Goal: Task Accomplishment & Management: Manage account settings

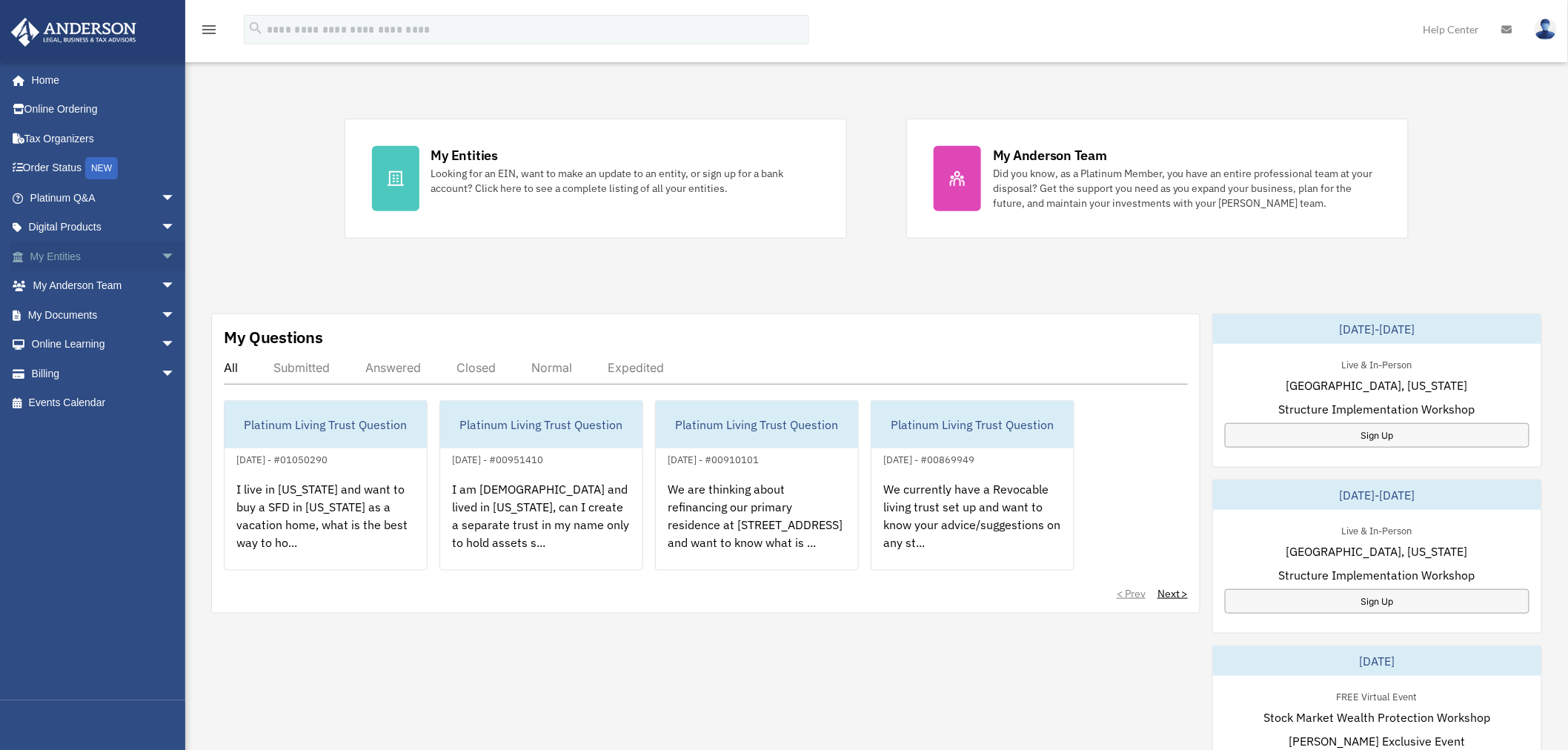
scroll to position [329, 0]
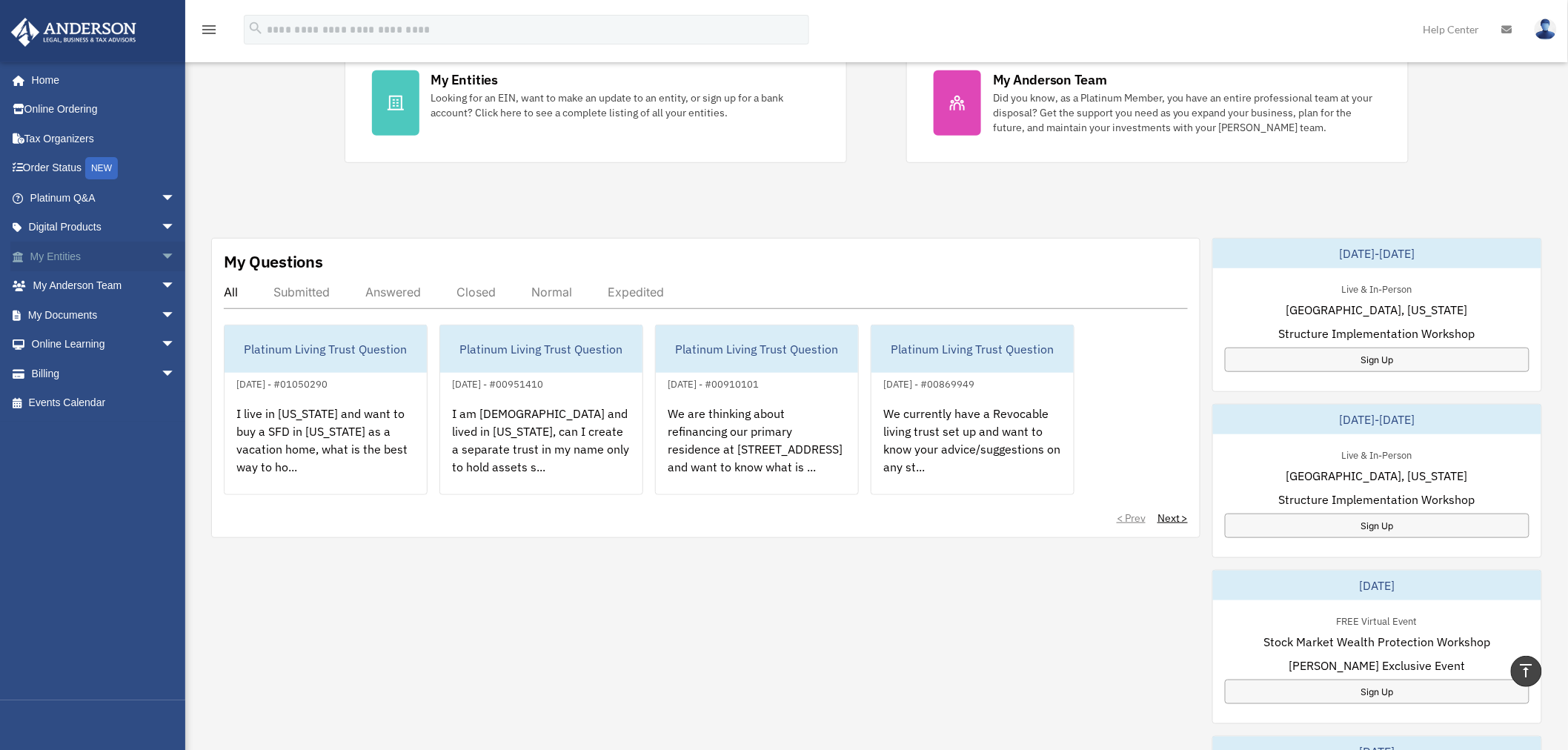
click at [69, 254] on link "My Entities arrow_drop_down" at bounding box center [104, 256] width 187 height 29
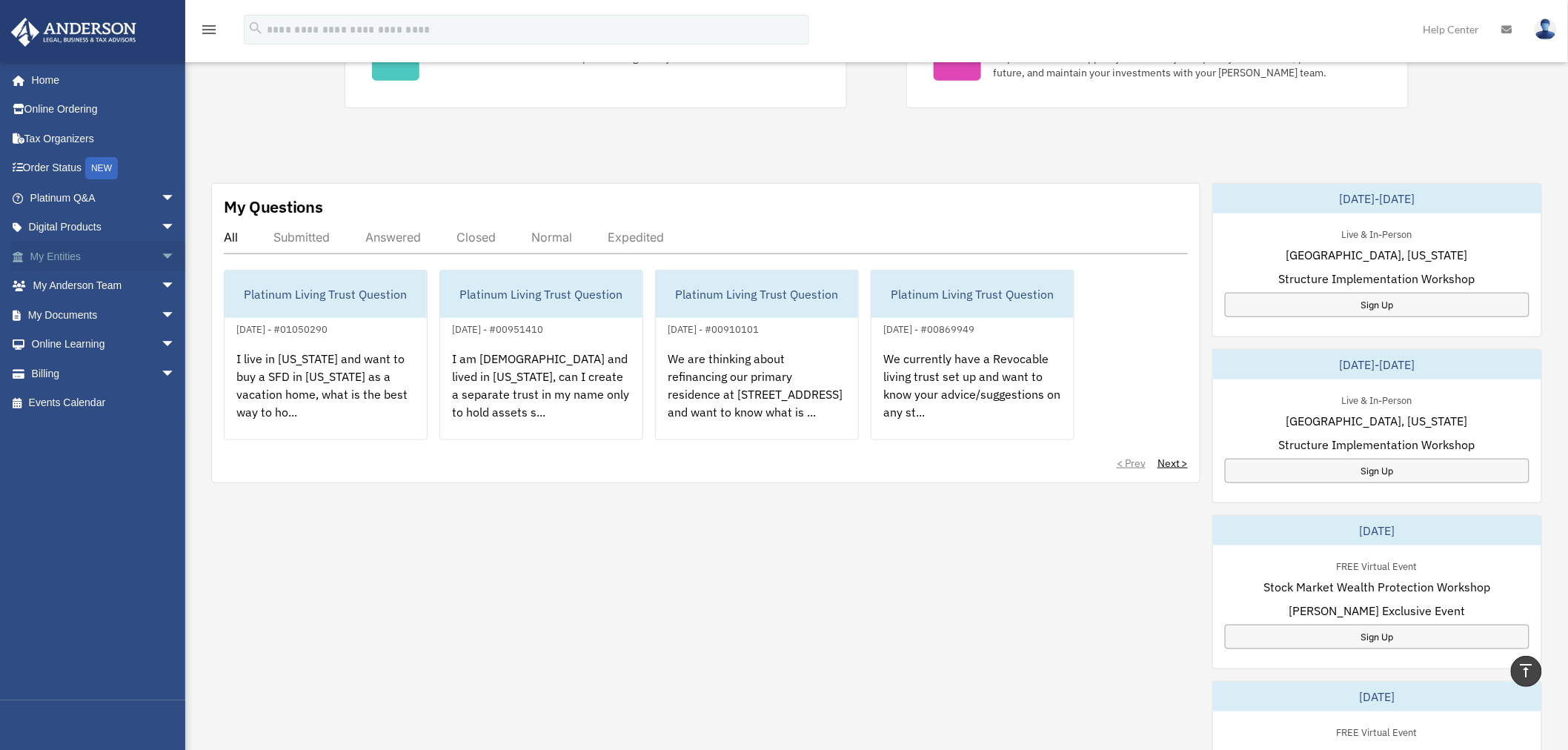
click at [161, 253] on span "arrow_drop_down" at bounding box center [175, 256] width 29 height 30
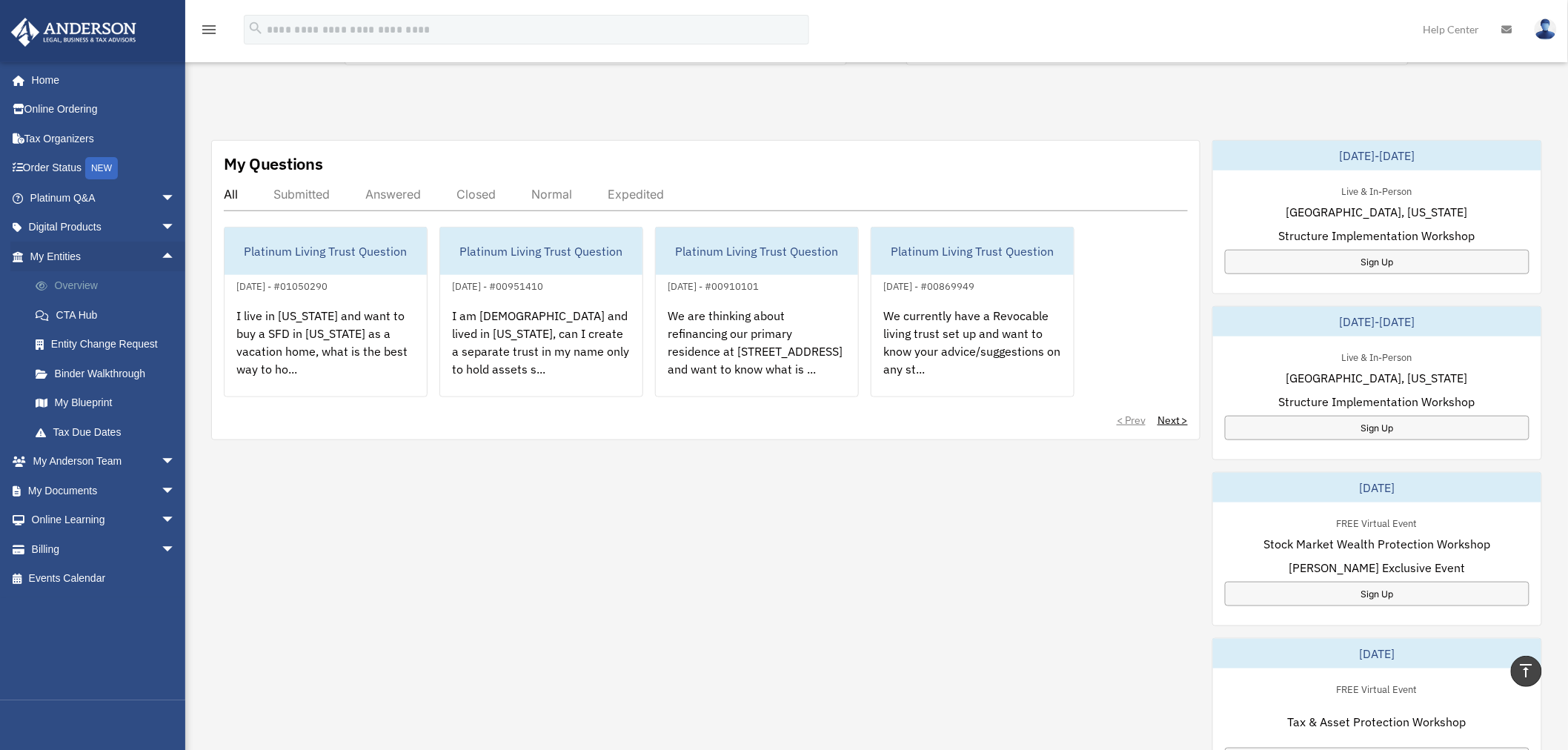
scroll to position [439, 0]
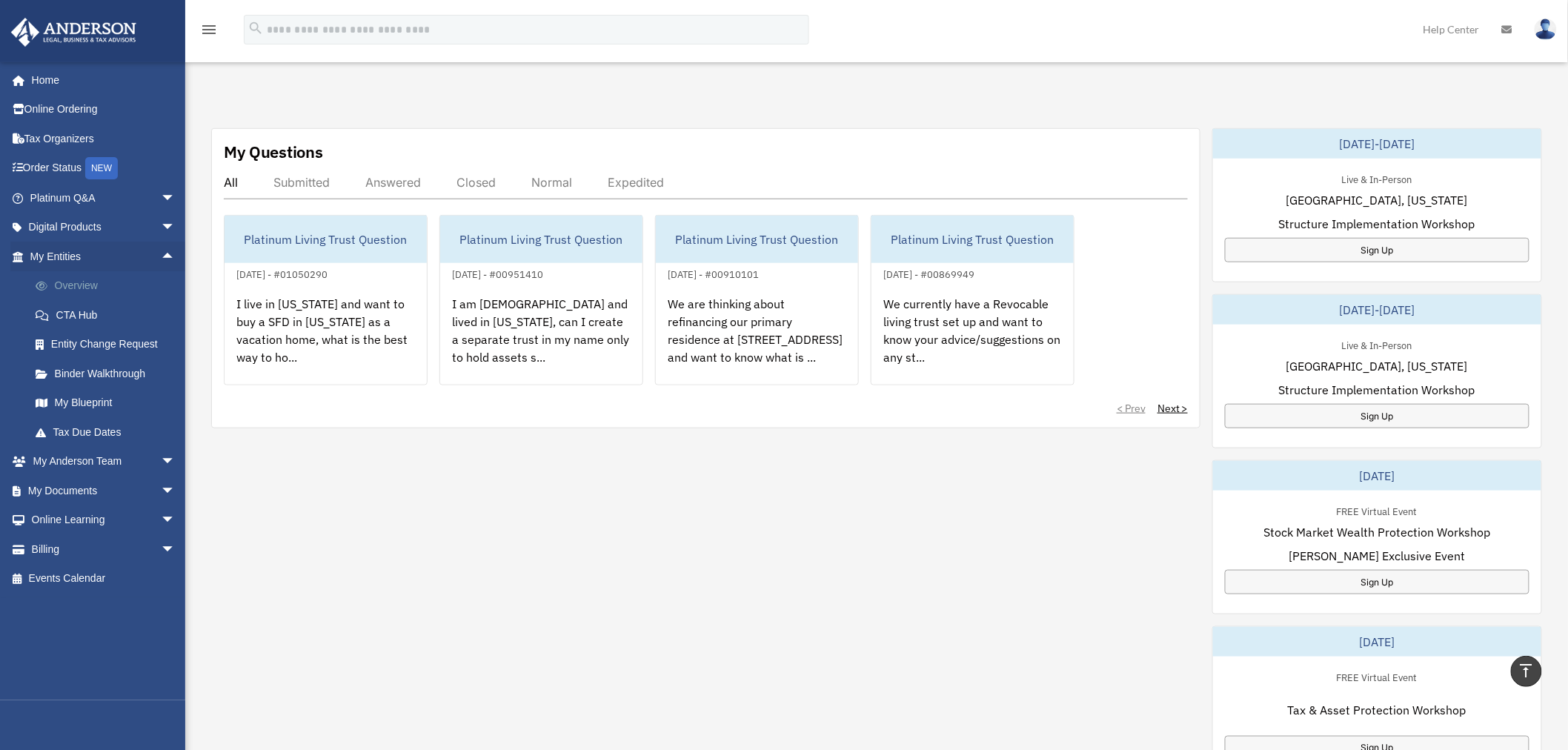
click at [94, 284] on link "Overview" at bounding box center [109, 286] width 177 height 29
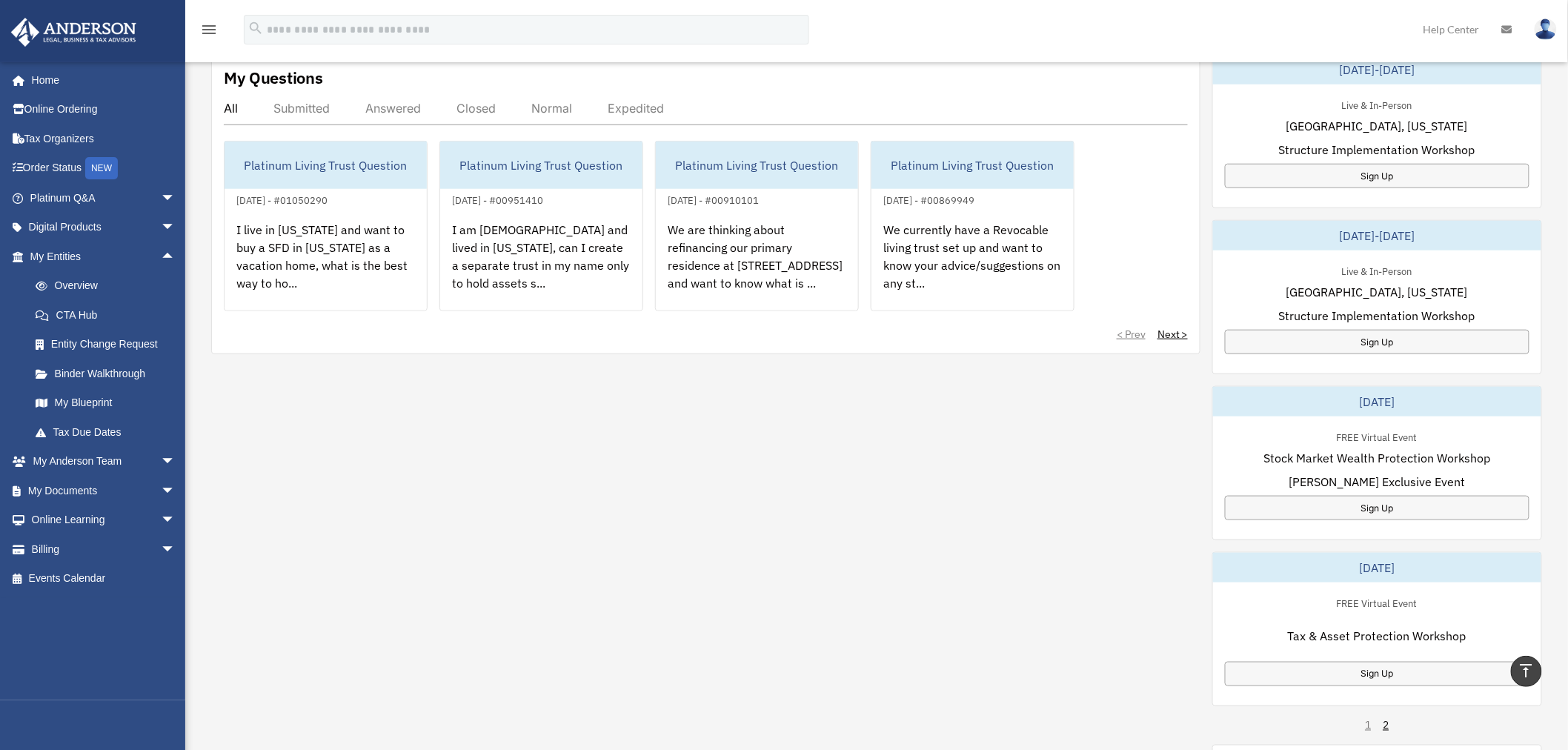
scroll to position [494, 0]
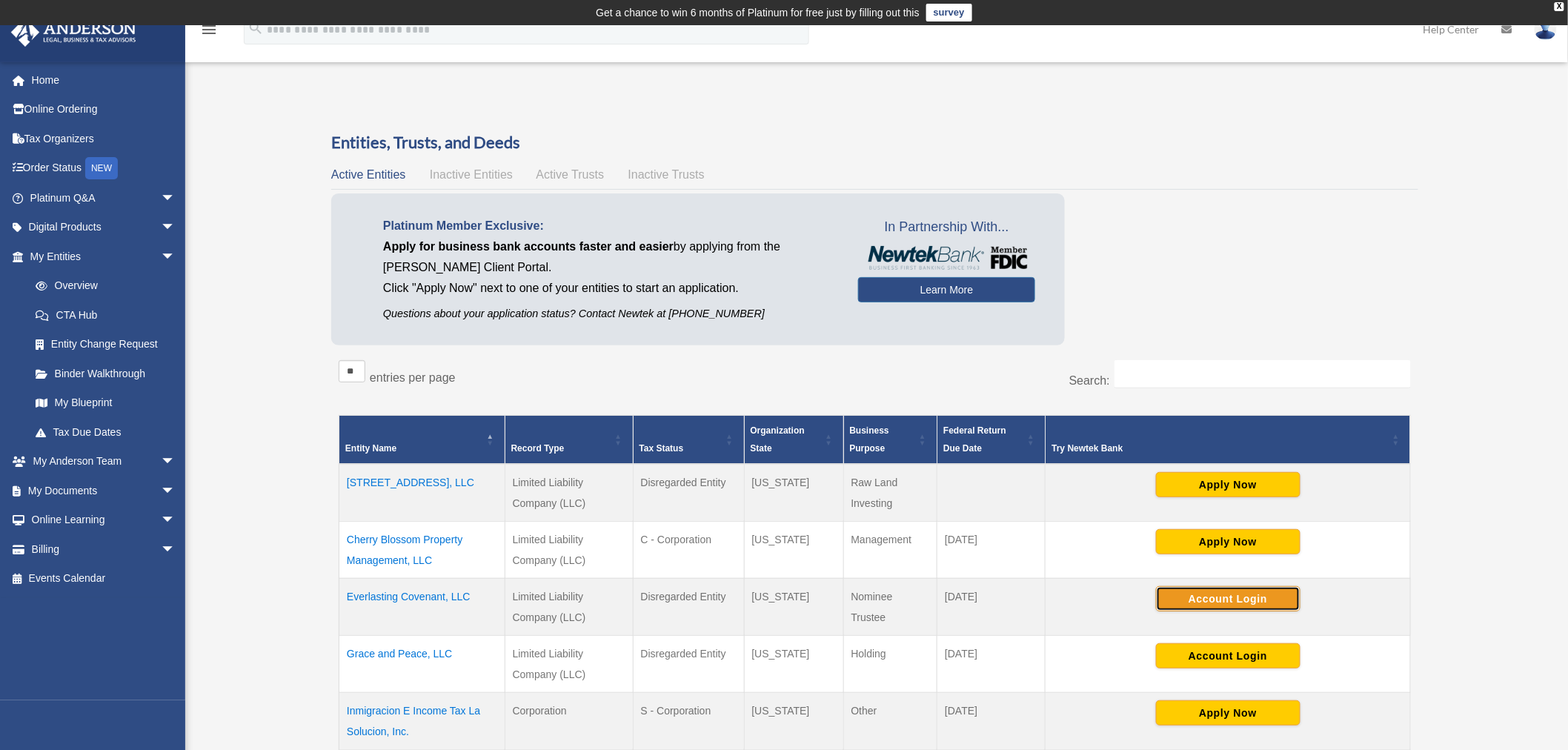
click at [1259, 594] on button "Account Login" at bounding box center [1228, 599] width 144 height 25
click at [1352, 537] on td "Apply Now" at bounding box center [1228, 550] width 365 height 57
click at [1549, 31] on img at bounding box center [1546, 29] width 22 height 21
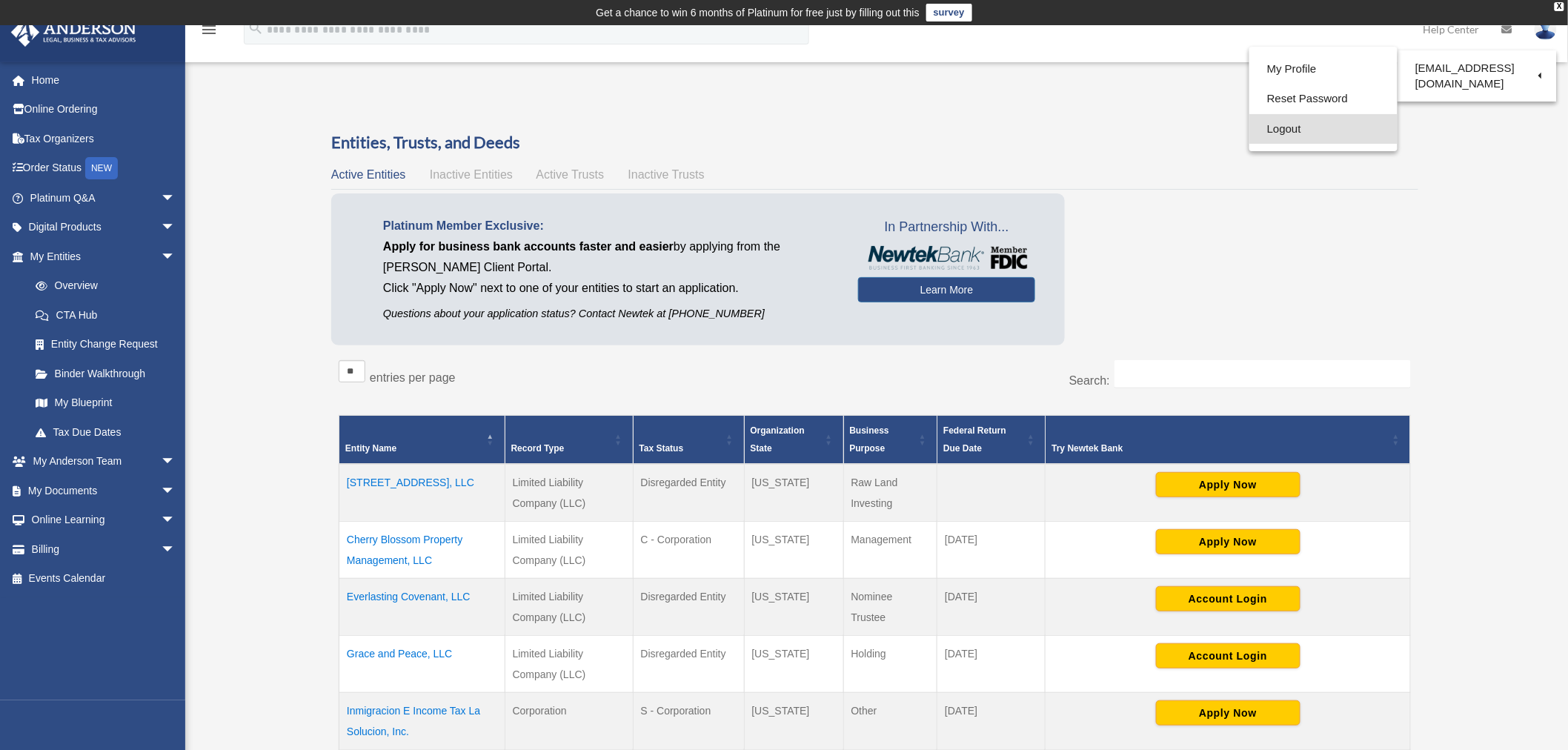
click at [1276, 131] on link "Logout" at bounding box center [1324, 129] width 148 height 30
